Goal: Task Accomplishment & Management: Use online tool/utility

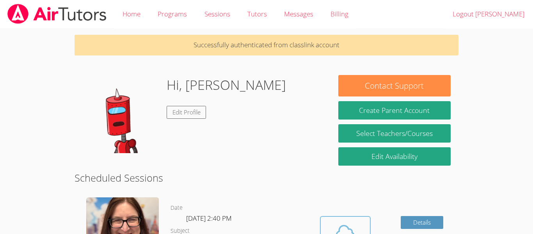
click at [360, 228] on span at bounding box center [346, 232] width 40 height 22
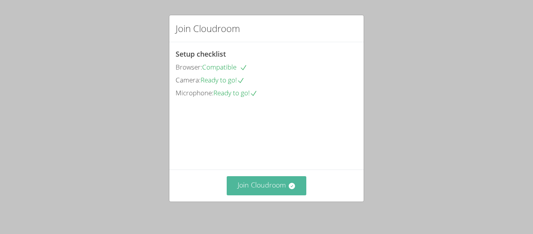
click at [276, 185] on button "Join Cloudroom" at bounding box center [267, 185] width 80 height 19
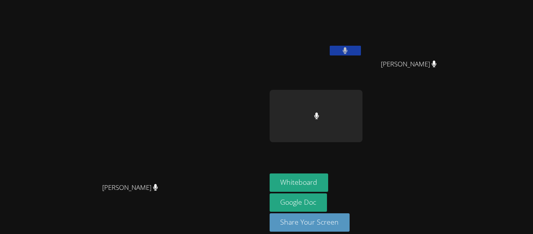
click at [363, 171] on div at bounding box center [316, 157] width 93 height 31
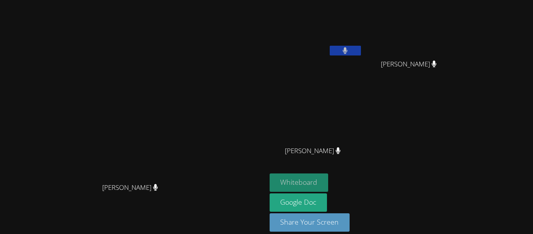
click at [329, 179] on button "Whiteboard" at bounding box center [299, 182] width 59 height 18
click at [329, 182] on button "Whiteboard" at bounding box center [299, 182] width 59 height 18
